Goal: Transaction & Acquisition: Obtain resource

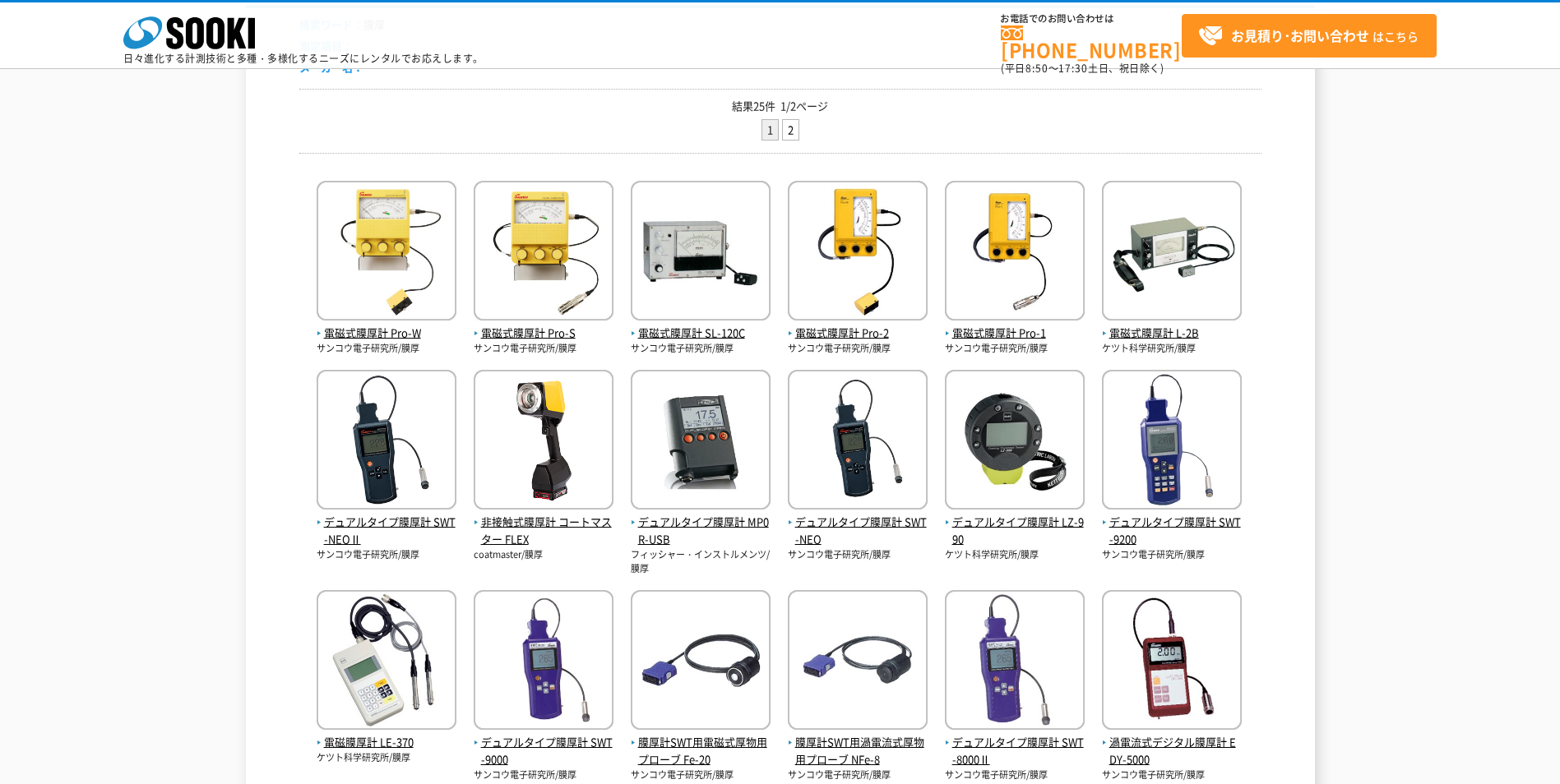
scroll to position [247, 0]
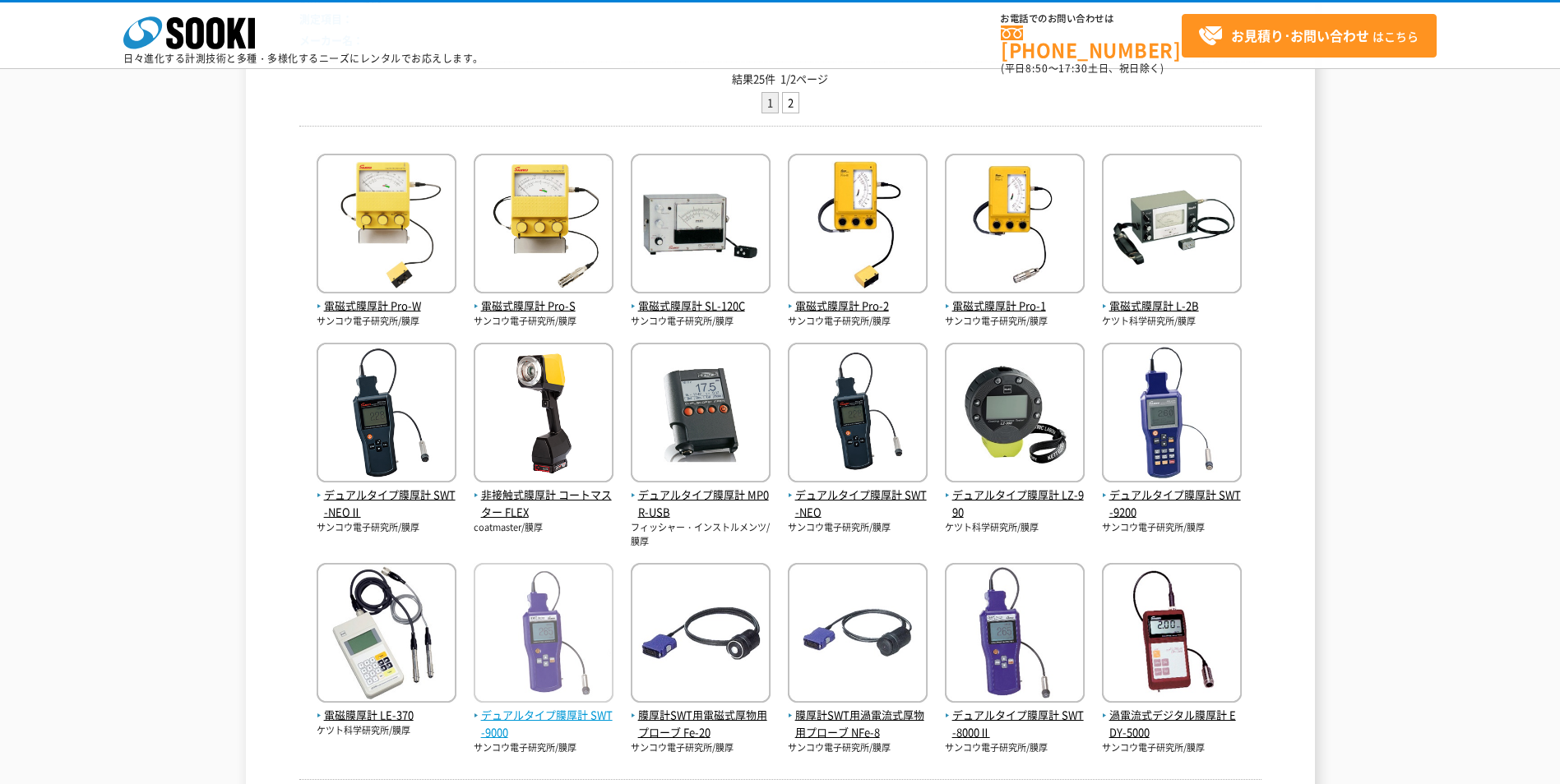
drag, startPoint x: 1513, startPoint y: 1, endPoint x: 527, endPoint y: 718, distance: 1219.1
click at [527, 718] on span "デュアルタイプ膜厚計 SWT-9000" at bounding box center [543, 725] width 139 height 35
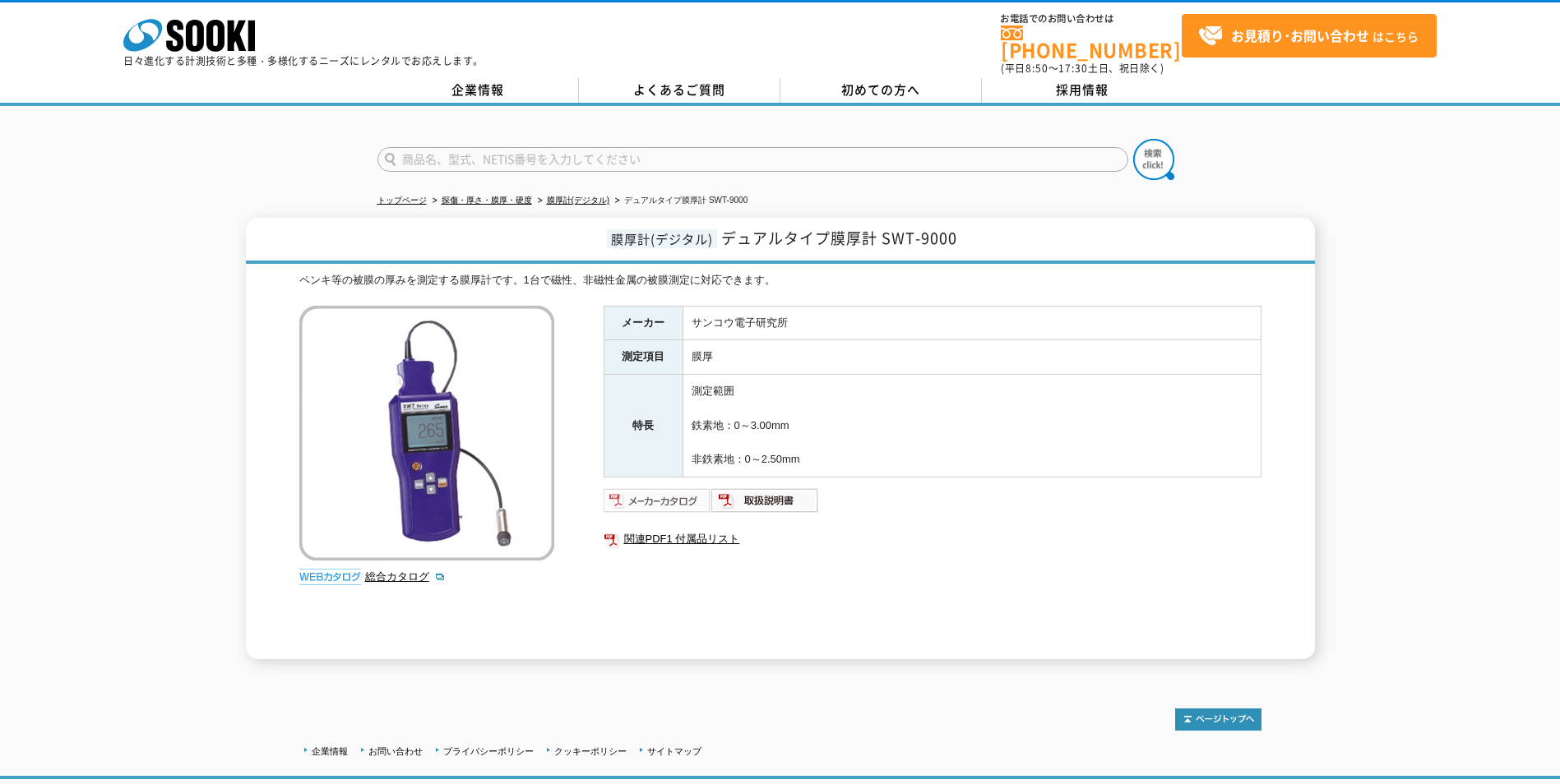
click at [667, 488] on img at bounding box center [657, 501] width 108 height 26
